Goal: Information Seeking & Learning: Learn about a topic

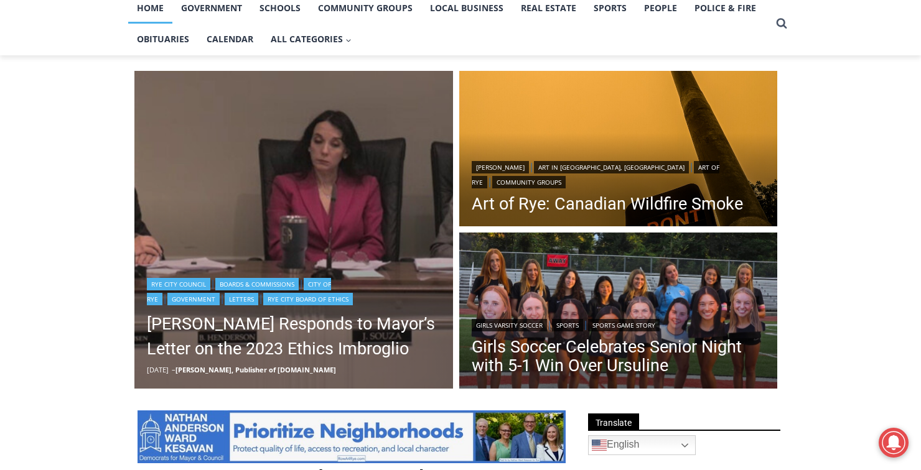
click at [263, 302] on link "Rye City Board of Ethics" at bounding box center [308, 299] width 90 height 12
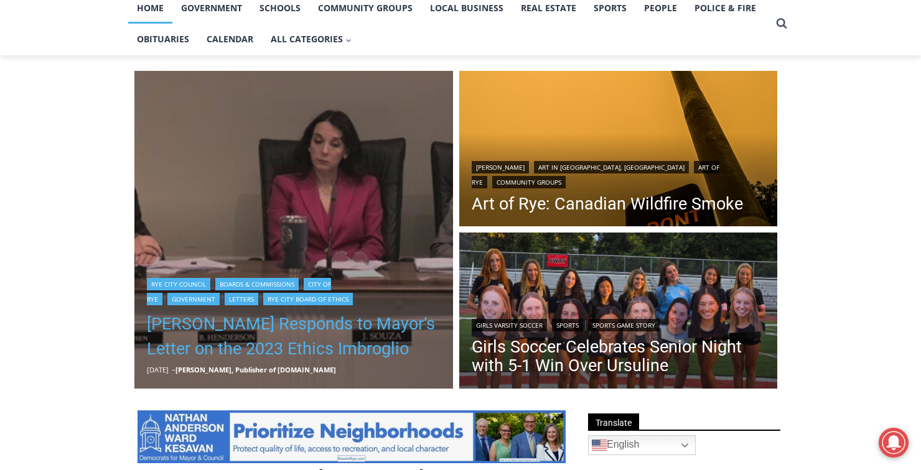
click at [225, 341] on link "[PERSON_NAME] Responds to Mayor’s Letter on the 2023 Ethics Imbroglio" at bounding box center [294, 337] width 294 height 50
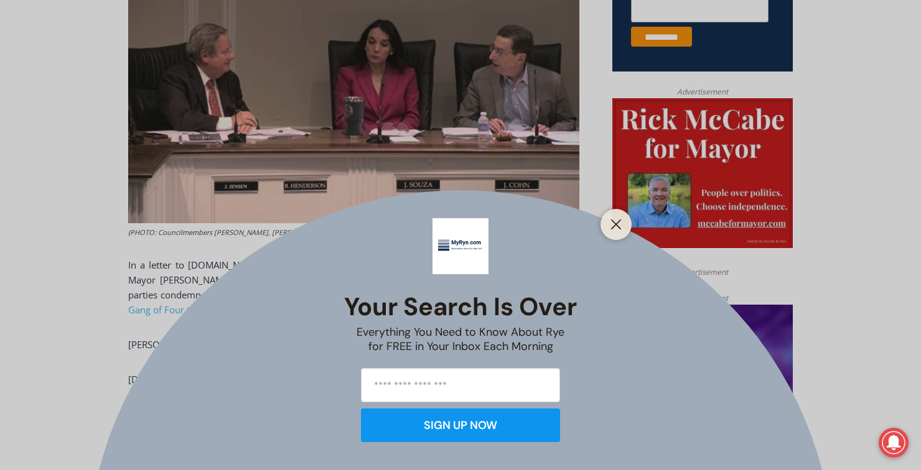
scroll to position [560, 0]
click at [618, 230] on icon "Close" at bounding box center [615, 224] width 11 height 11
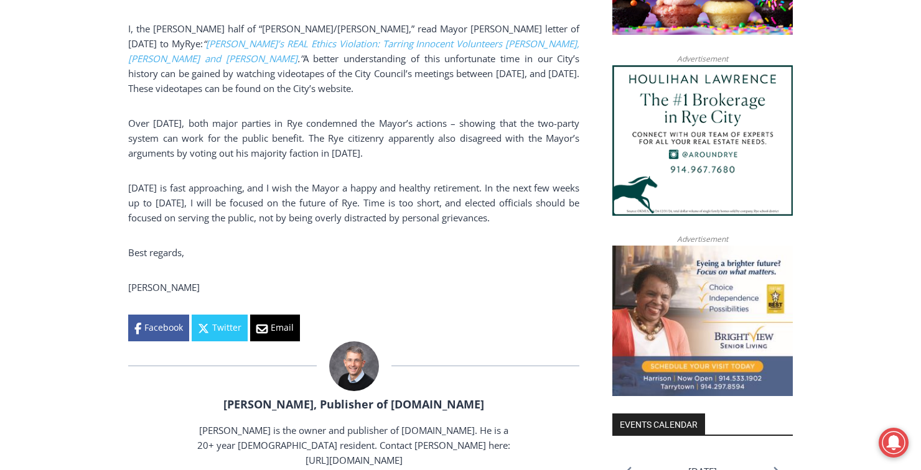
scroll to position [981, 0]
